Goal: Task Accomplishment & Management: Manage account settings

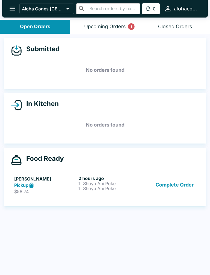
click at [27, 172] on link "[PERSON_NAME] Pickup $58.74 2 hours ago 1. Shoyu Ahi Poke 1. Shoyu Ahi Poke Com…" at bounding box center [105, 185] width 188 height 26
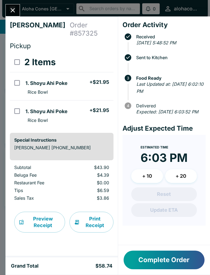
click at [11, 6] on button "Close" at bounding box center [13, 10] width 14 height 12
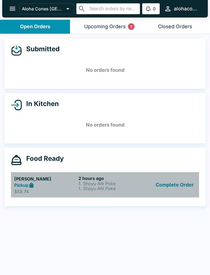
click at [23, 186] on strong "Pickup" at bounding box center [21, 184] width 14 height 5
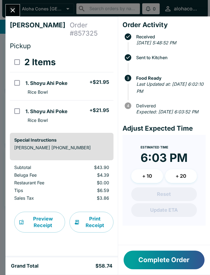
click at [145, 263] on button "Complete Order" at bounding box center [164, 259] width 81 height 19
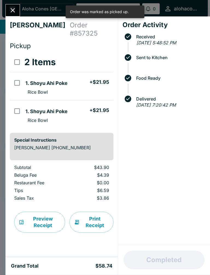
click at [10, 5] on button "Close" at bounding box center [13, 10] width 14 height 12
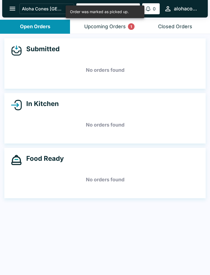
click at [82, 16] on div "Order was marked as picked up." at bounding box center [99, 11] width 59 height 9
click at [101, 20] on button "Upcoming Orders 1" at bounding box center [105, 27] width 70 height 14
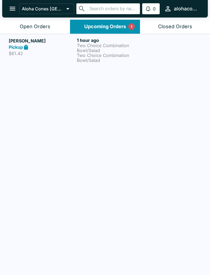
click at [17, 37] on h5 "[PERSON_NAME]" at bounding box center [42, 40] width 66 height 7
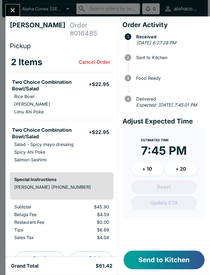
click at [162, 258] on button "Send to Kitchen" at bounding box center [164, 259] width 81 height 19
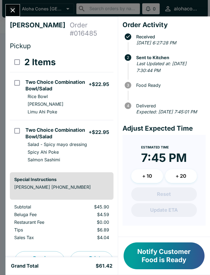
click at [169, 260] on button "Notify Customer Food is Ready" at bounding box center [164, 255] width 81 height 27
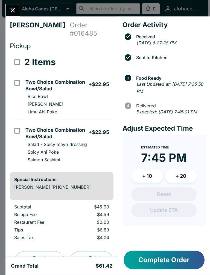
click at [179, 266] on button "Complete Order" at bounding box center [164, 259] width 81 height 19
